Goal: Information Seeking & Learning: Learn about a topic

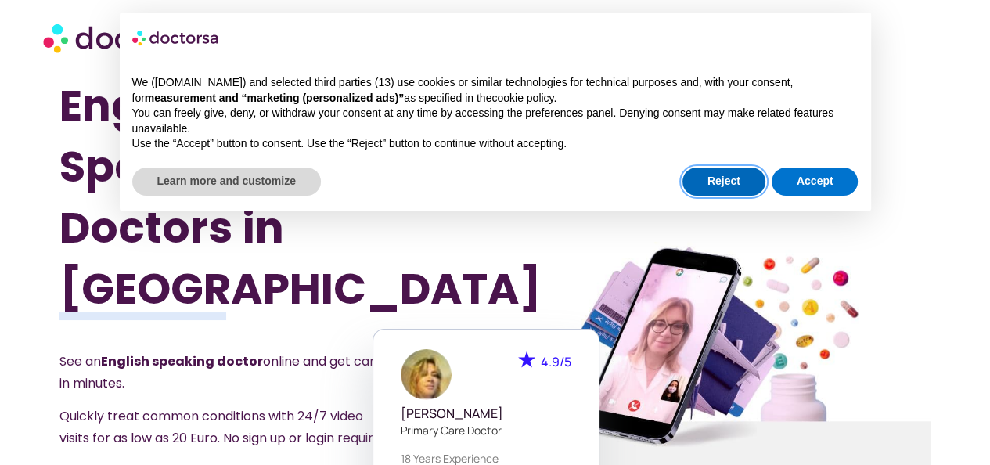
click at [743, 189] on button "Reject" at bounding box center [724, 182] width 83 height 28
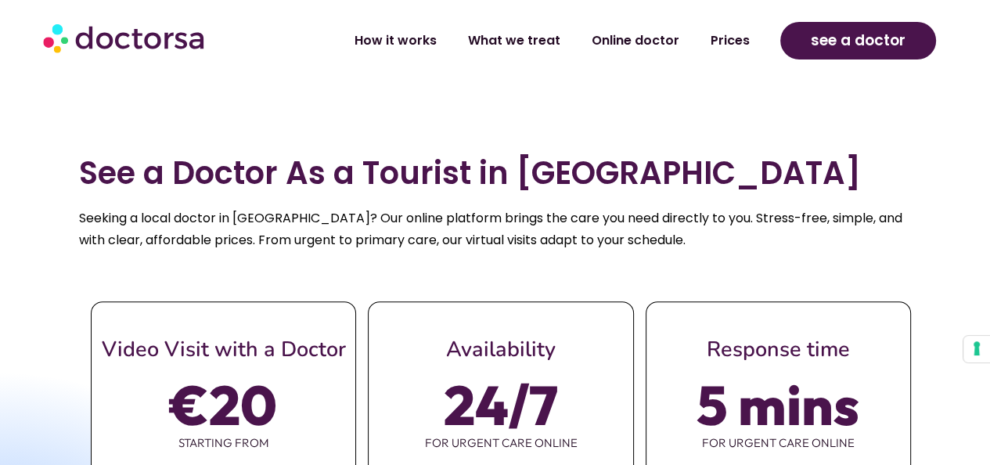
scroll to position [626, 0]
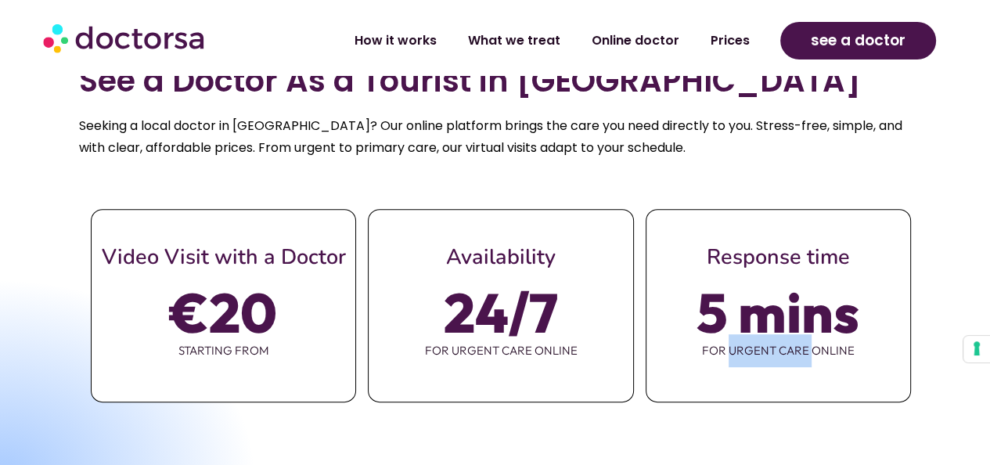
drag, startPoint x: 729, startPoint y: 315, endPoint x: 816, endPoint y: 312, distance: 87.7
click at [816, 334] on span "for urgent care online" at bounding box center [779, 350] width 264 height 33
click at [837, 334] on span "for urgent care online" at bounding box center [779, 350] width 264 height 33
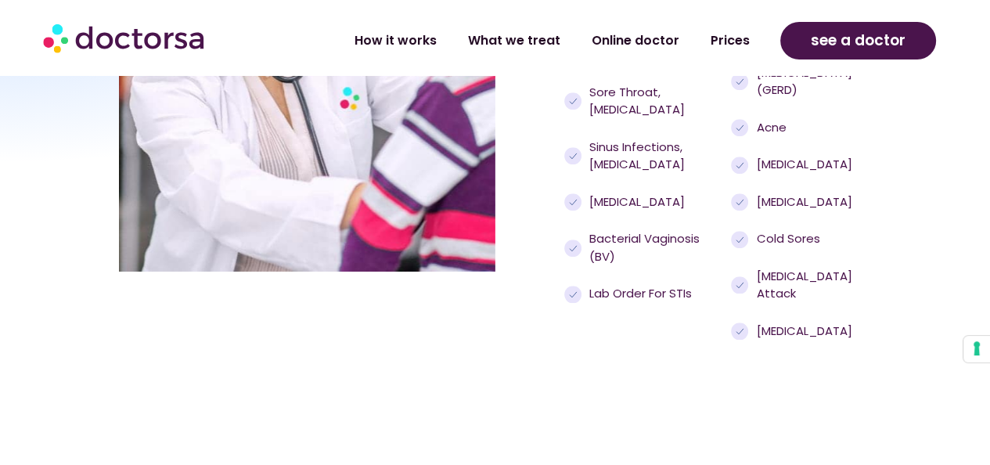
scroll to position [1644, 0]
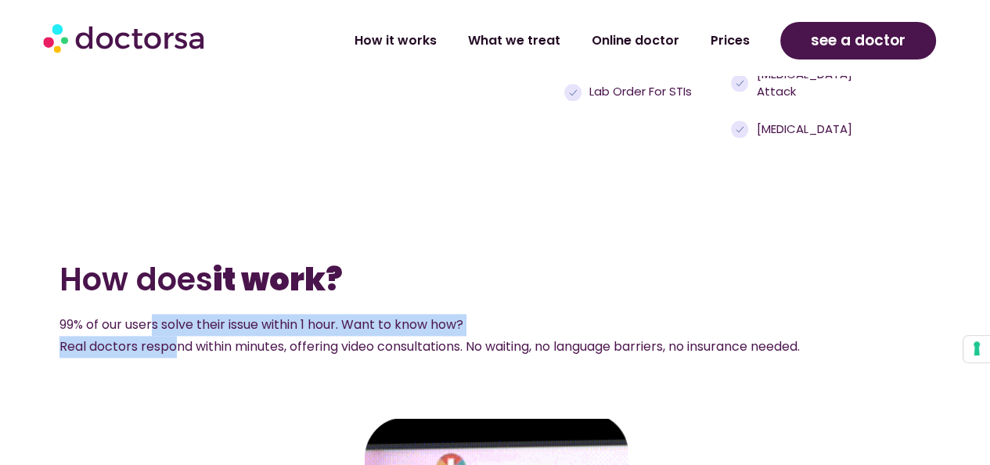
drag, startPoint x: 153, startPoint y: 290, endPoint x: 172, endPoint y: 310, distance: 27.7
click at [172, 315] on span "99% of our users solve their issue within 1 hour. Want to know how? Real doctor…" at bounding box center [429, 335] width 741 height 40
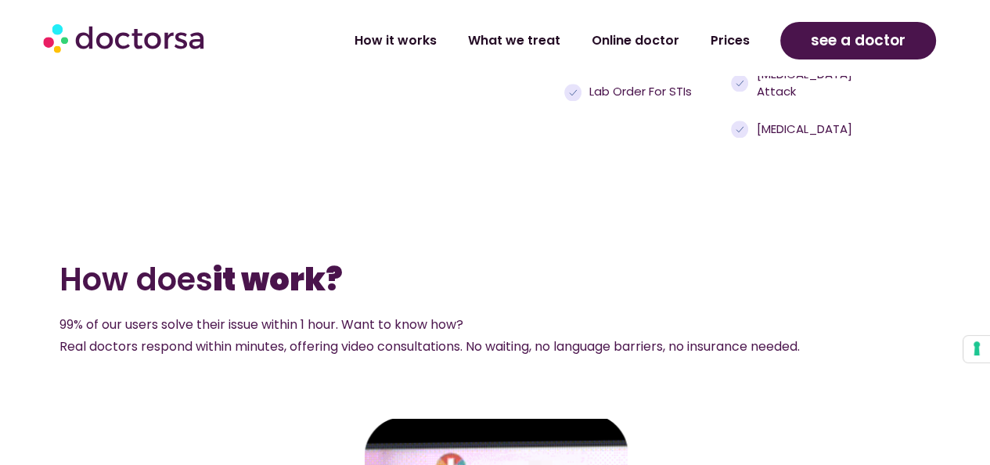
click at [269, 315] on span "99% of our users solve their issue within 1 hour. Want to know how? Real doctor…" at bounding box center [429, 335] width 741 height 40
drag, startPoint x: 143, startPoint y: 310, endPoint x: 153, endPoint y: 318, distance: 12.8
click at [153, 318] on p "99% of our users solve their issue within 1 hour. Want to know how? Real doctor…" at bounding box center [476, 336] width 834 height 44
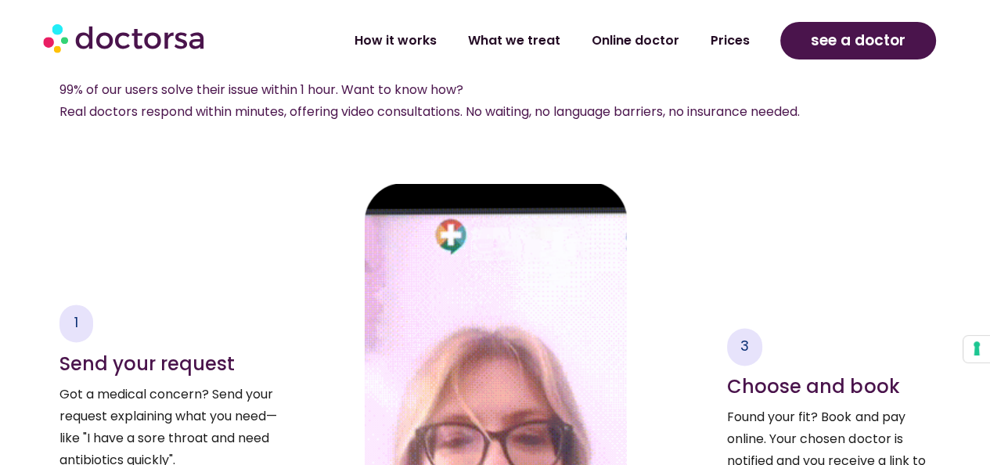
scroll to position [2114, 0]
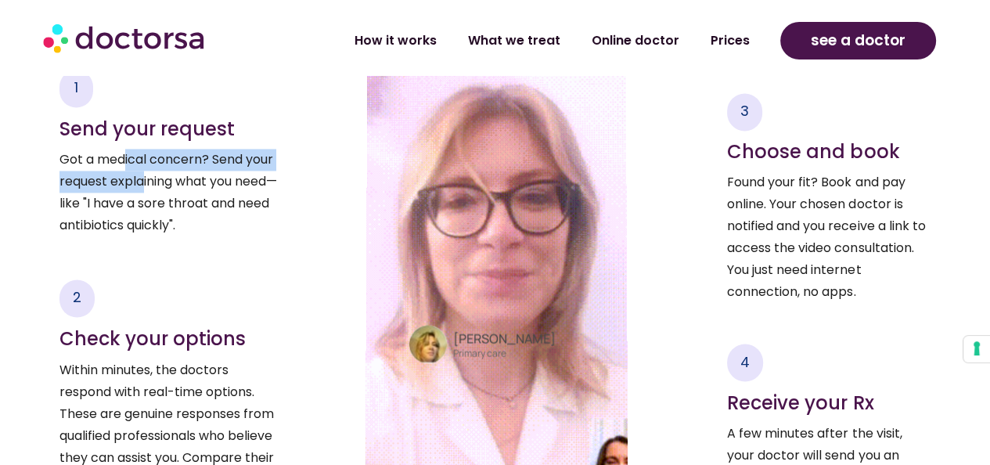
click at [145, 149] on p "Got a medical concern? Send your request explaining what you need—like "I have …" at bounding box center [168, 193] width 218 height 88
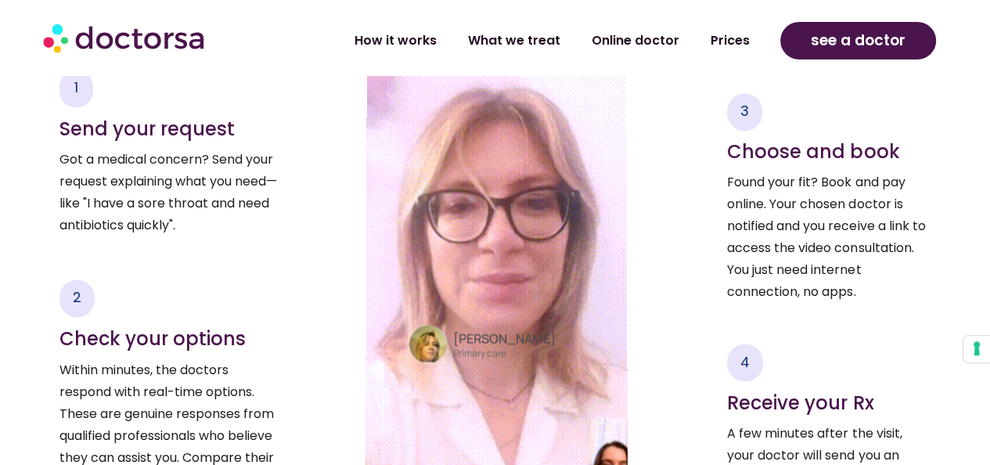
click at [157, 169] on p "Got a medical concern? Send your request explaining what you need—like "I have …" at bounding box center [168, 193] width 218 height 88
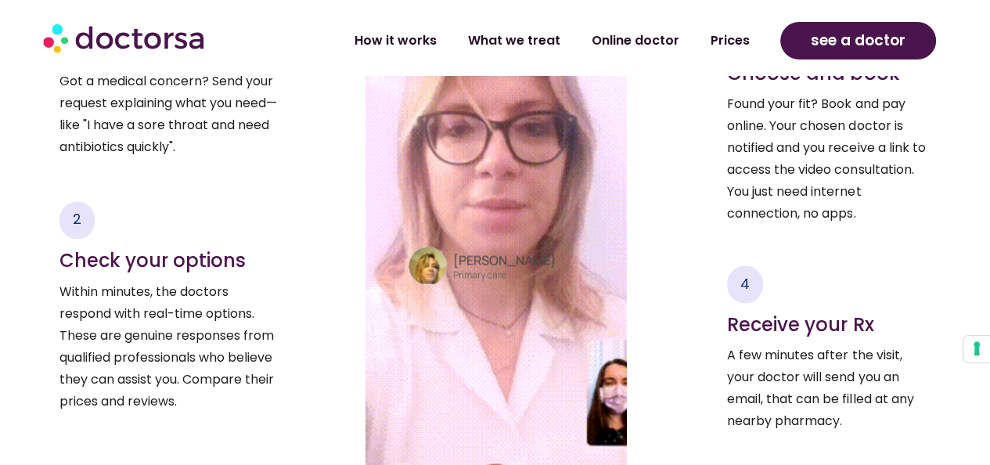
scroll to position [1957, 0]
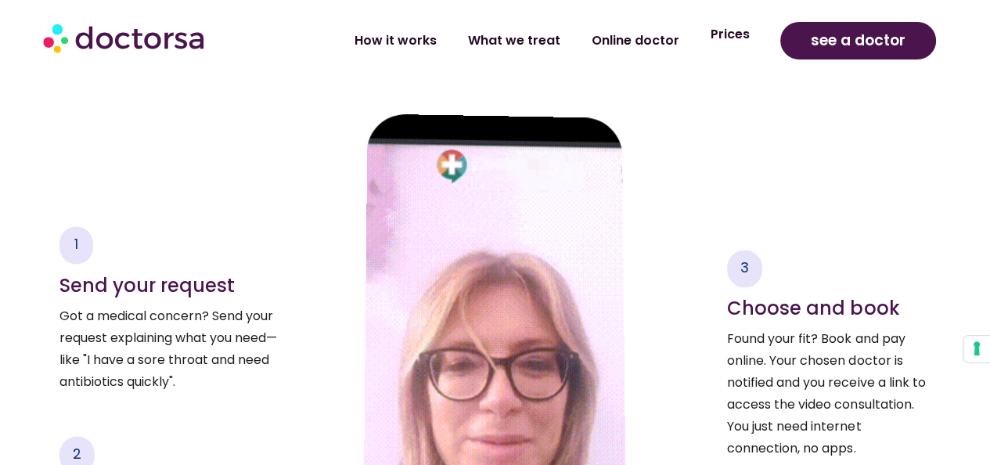
click at [732, 43] on link "Prices" at bounding box center [729, 34] width 70 height 36
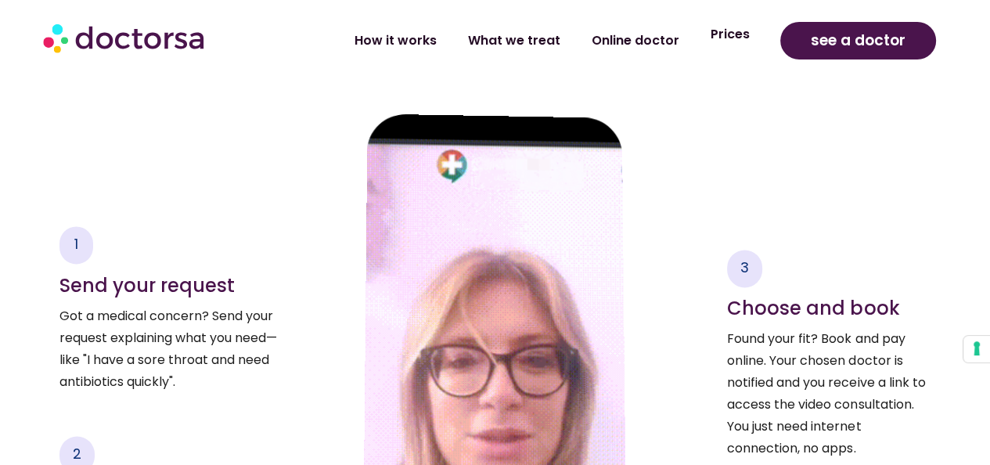
scroll to position [1956, 0]
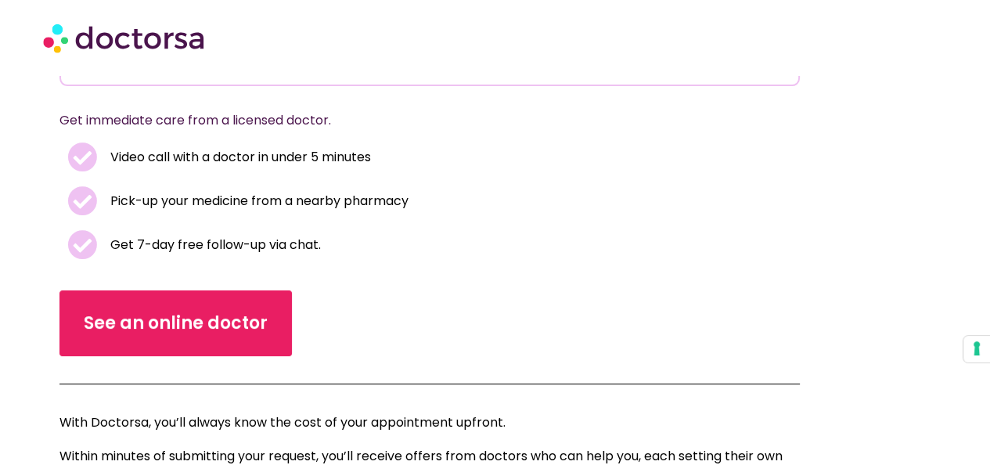
scroll to position [313, 0]
drag, startPoint x: 178, startPoint y: 199, endPoint x: 276, endPoint y: 204, distance: 97.2
click at [274, 204] on span "Pick-up your medicine from a nearby pharmacy" at bounding box center [257, 201] width 302 height 22
click at [346, 200] on span "Pick-up your medicine from a nearby pharmacy" at bounding box center [257, 201] width 302 height 22
drag, startPoint x: 201, startPoint y: 157, endPoint x: 294, endPoint y: 155, distance: 93.2
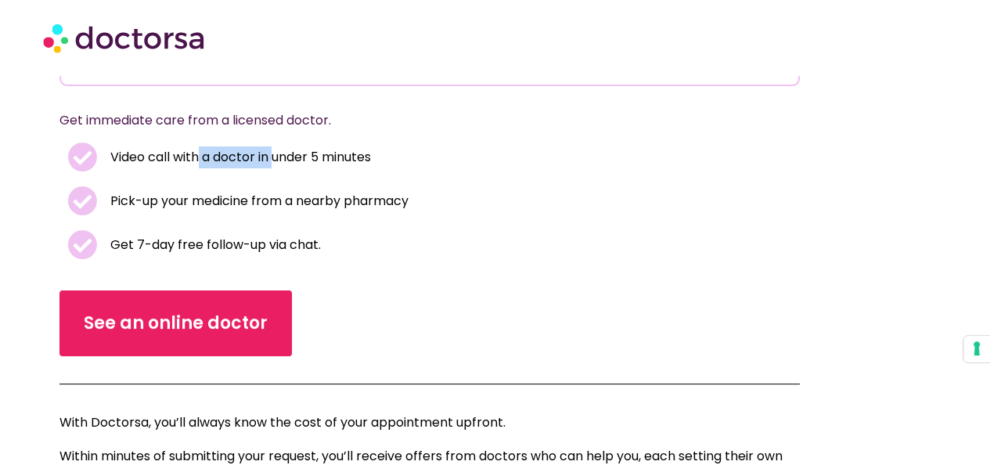
click at [294, 155] on span "Video call with a doctor in under 5 minutes" at bounding box center [238, 157] width 265 height 22
drag, startPoint x: 180, startPoint y: 242, endPoint x: 240, endPoint y: 243, distance: 60.3
click at [238, 243] on span "Get 7-day free follow-up via chat." at bounding box center [213, 245] width 214 height 22
click at [294, 246] on span "Get 7-day free follow-up via chat." at bounding box center [213, 245] width 214 height 22
click at [483, 299] on div "See an online doctor" at bounding box center [429, 323] width 741 height 66
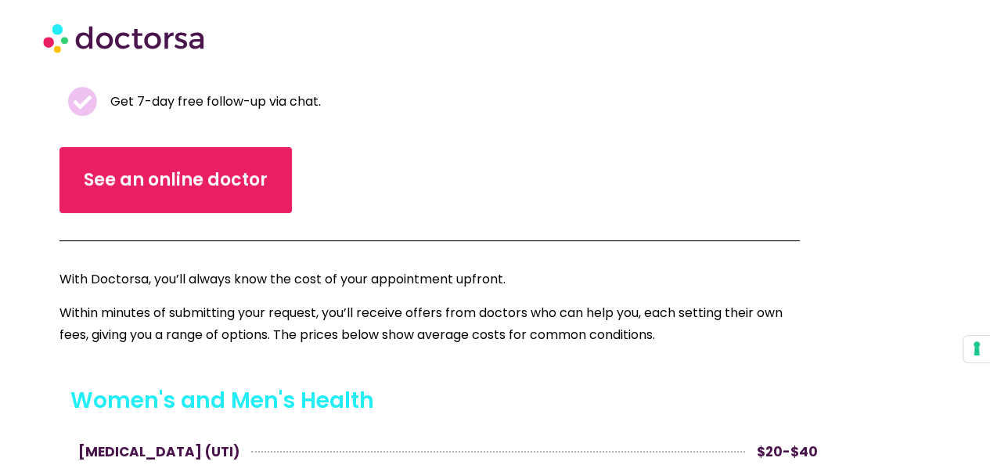
scroll to position [626, 0]
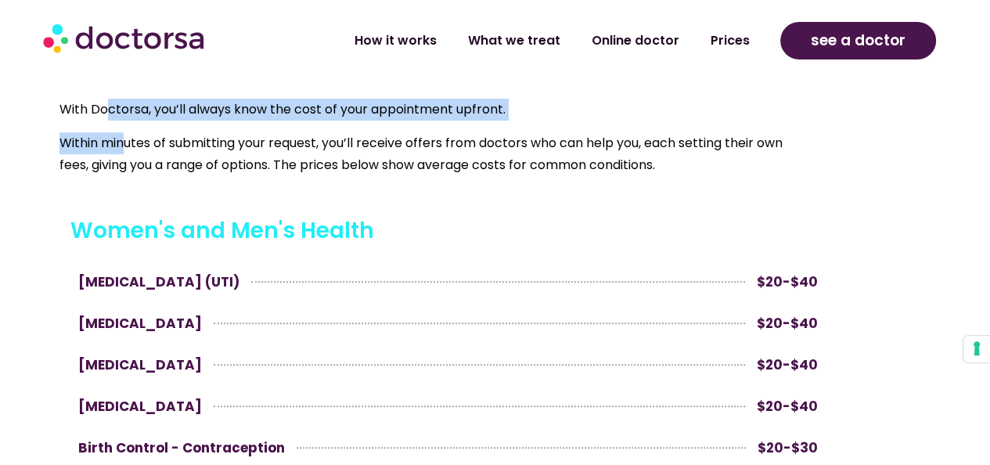
drag, startPoint x: 107, startPoint y: 112, endPoint x: 135, endPoint y: 124, distance: 30.1
click at [132, 124] on div "With Doctorsa, you’ll always know the cost of your appointment upfront. Within …" at bounding box center [429, 137] width 741 height 77
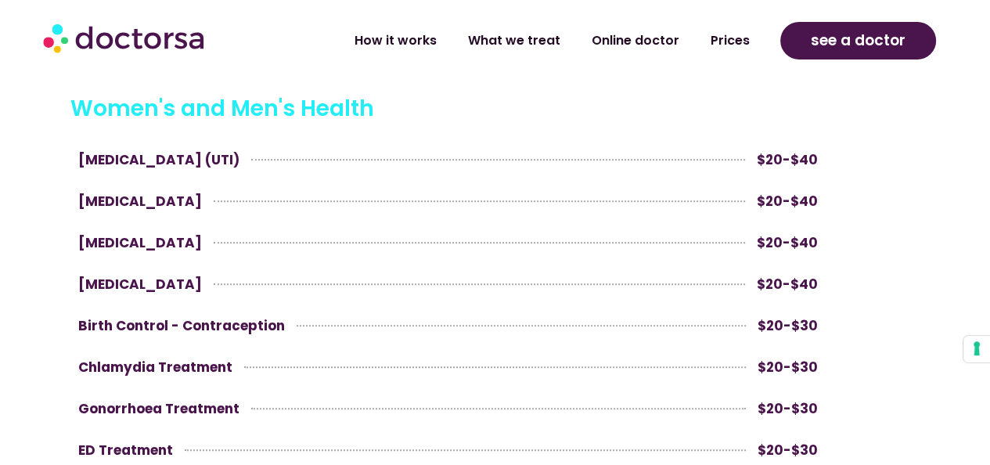
scroll to position [659, 0]
